Goal: Task Accomplishment & Management: Use online tool/utility

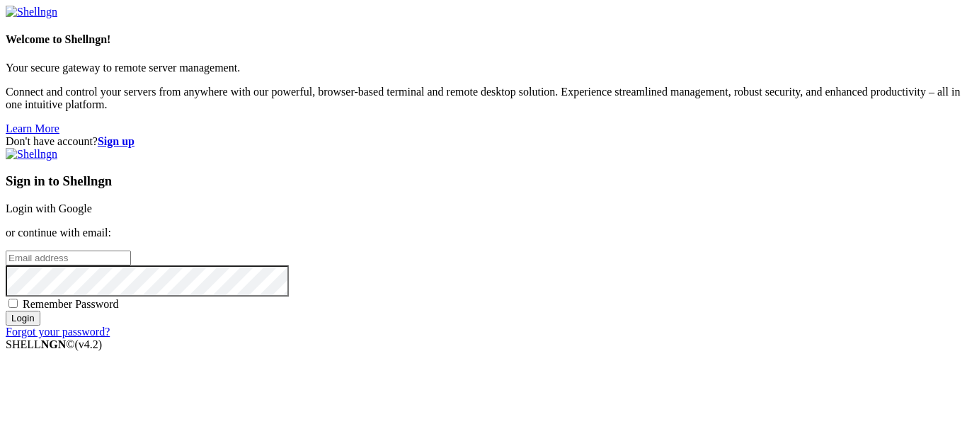
click at [131, 251] on input "email" at bounding box center [68, 258] width 125 height 15
type input "[DOMAIN_NAME][EMAIL_ADDRESS][DOMAIN_NAME]"
click at [119, 298] on span "Remember Password" at bounding box center [71, 304] width 96 height 12
click at [18, 299] on input "Remember Password" at bounding box center [12, 303] width 9 height 9
checkbox input "true"
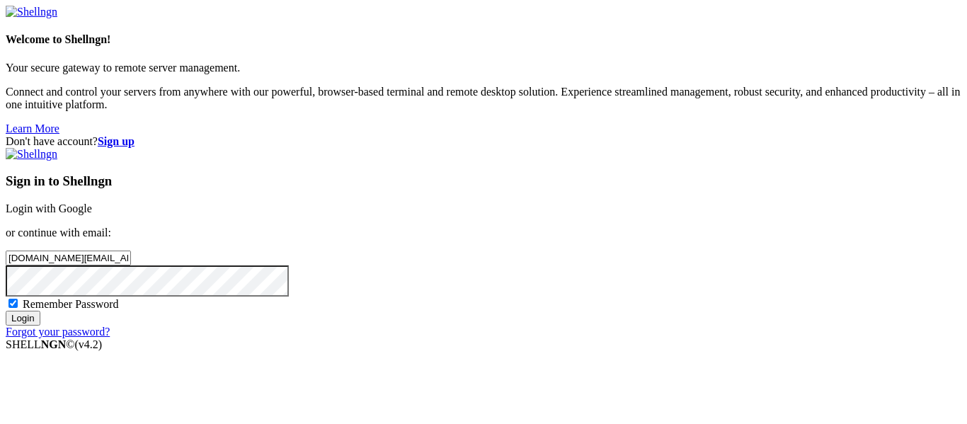
click at [40, 326] on input "Login" at bounding box center [23, 318] width 35 height 15
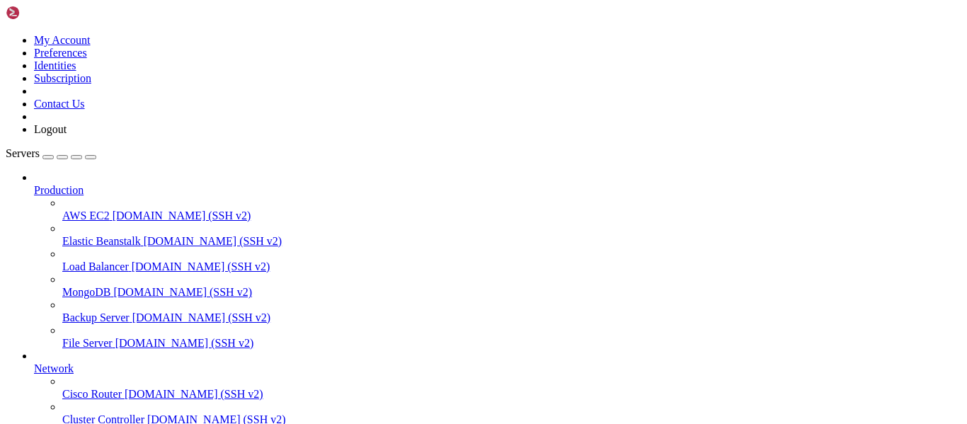
scroll to position [147, 0]
click at [344, 162] on div at bounding box center [483, 212] width 967 height 424
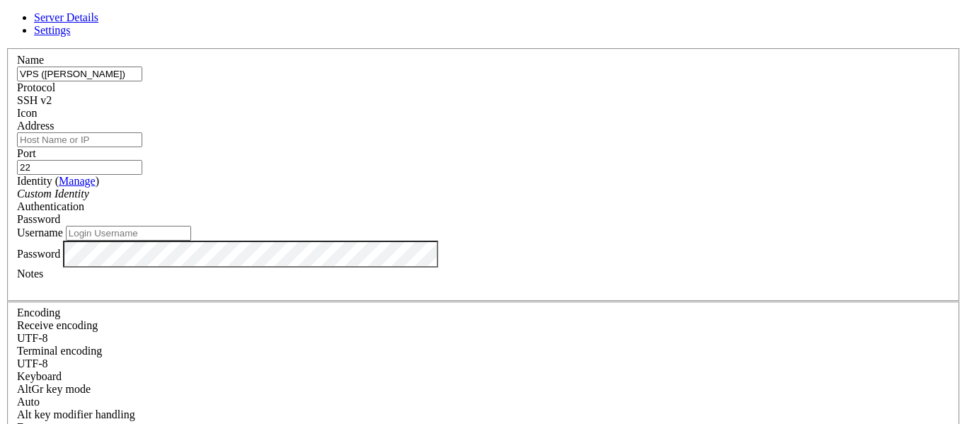
type input "VPS ([PERSON_NAME])"
click at [142, 147] on input "Address" at bounding box center [79, 139] width 125 height 15
type input "[TECHNICAL_ID]"
click at [191, 241] on input "Username" at bounding box center [128, 233] width 125 height 15
type input "[PERSON_NAME]"
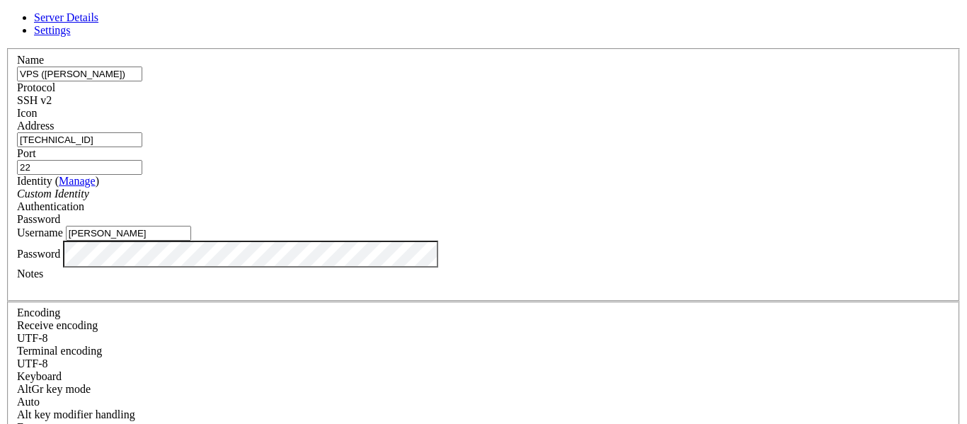
scroll to position [33, 0]
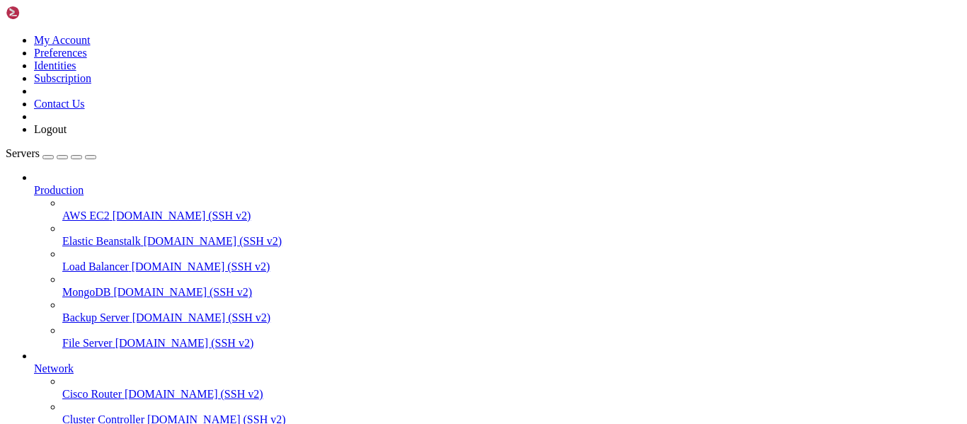
scroll to position [185, 0]
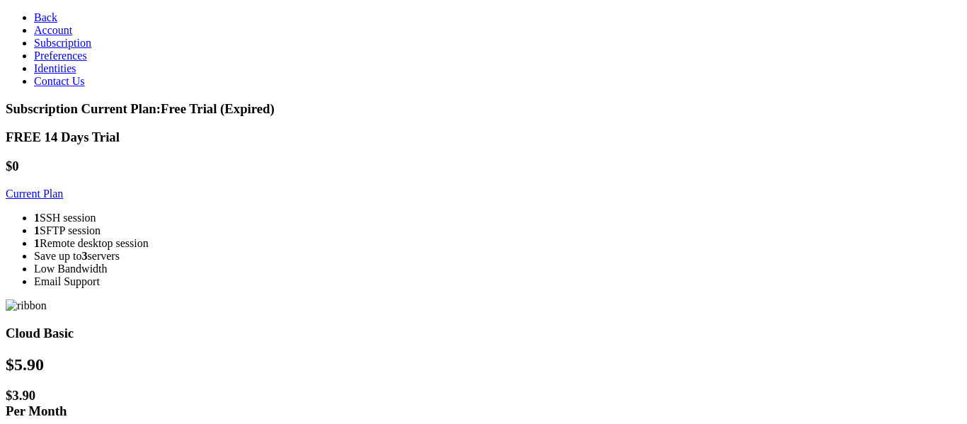
click at [53, 17] on link "Back" at bounding box center [45, 17] width 23 height 12
